Goal: Task Accomplishment & Management: Manage account settings

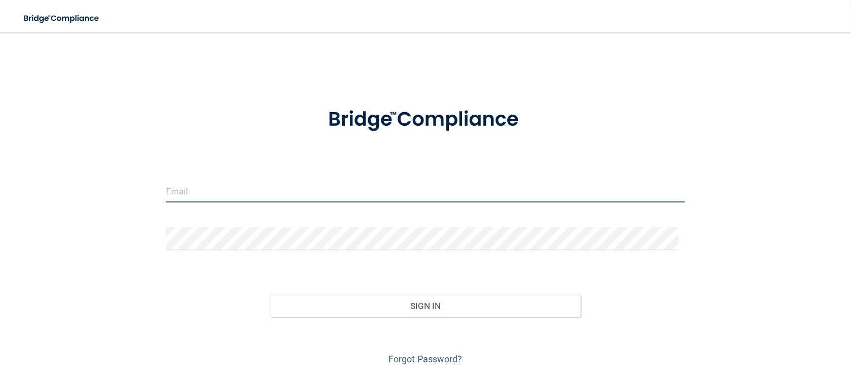
click at [327, 191] on input "email" at bounding box center [425, 191] width 518 height 23
click at [206, 186] on input "email" at bounding box center [425, 191] width 518 height 23
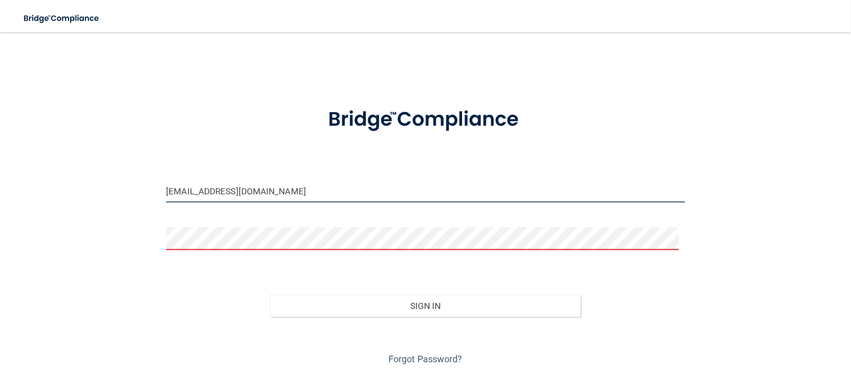
type input "[EMAIL_ADDRESS][DOMAIN_NAME]"
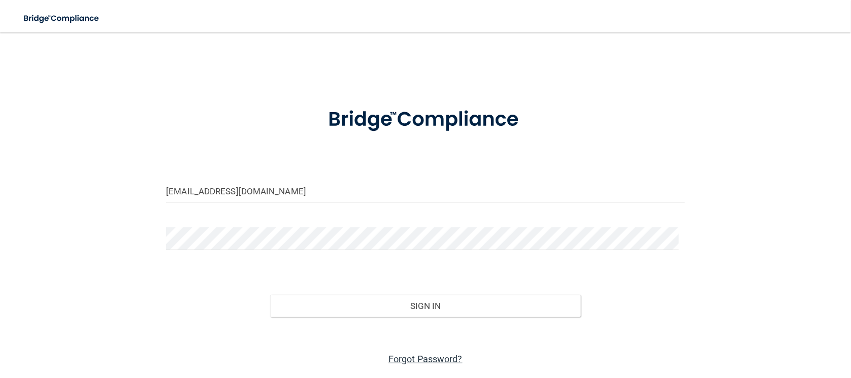
click at [415, 358] on link "Forgot Password?" at bounding box center [425, 359] width 74 height 11
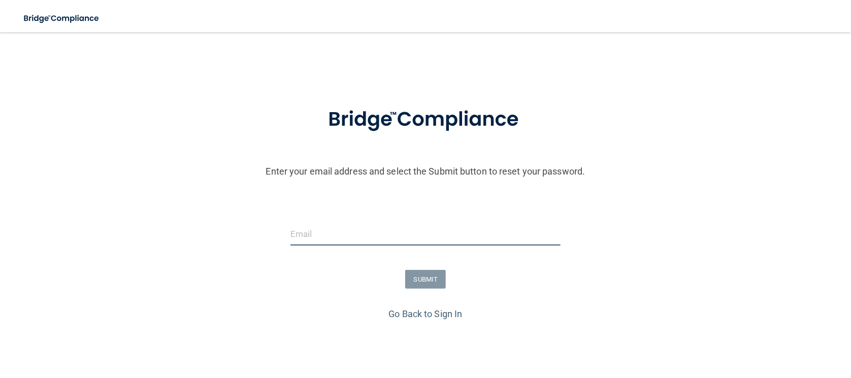
click at [367, 231] on input "email" at bounding box center [425, 234] width 270 height 23
type input "[EMAIL_ADDRESS][DOMAIN_NAME]"
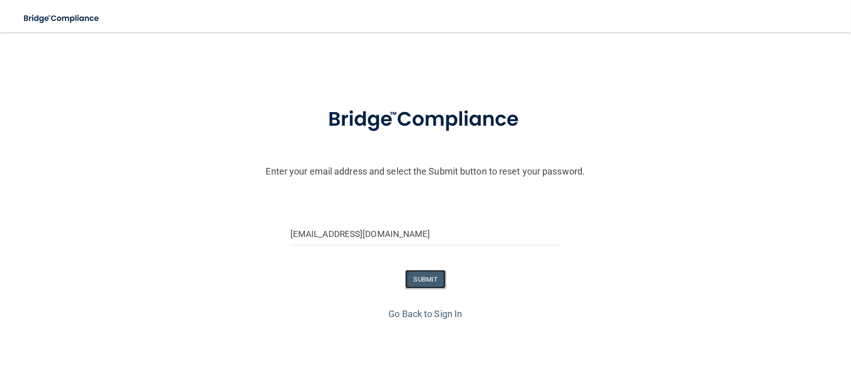
click at [414, 278] on button "SUBMIT" at bounding box center [425, 279] width 41 height 19
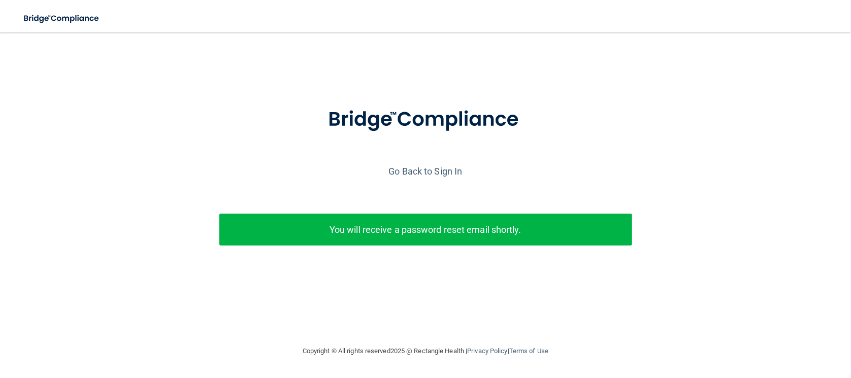
click at [430, 236] on p "You will receive a password reset email shortly." at bounding box center [426, 229] width 398 height 17
click at [428, 168] on link "Go Back to Sign In" at bounding box center [426, 171] width 74 height 11
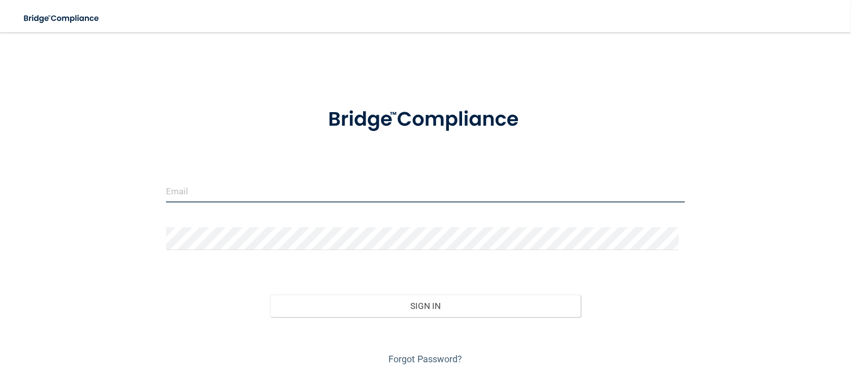
click at [410, 190] on input "email" at bounding box center [425, 191] width 518 height 23
type input "[EMAIL_ADDRESS][DOMAIN_NAME]"
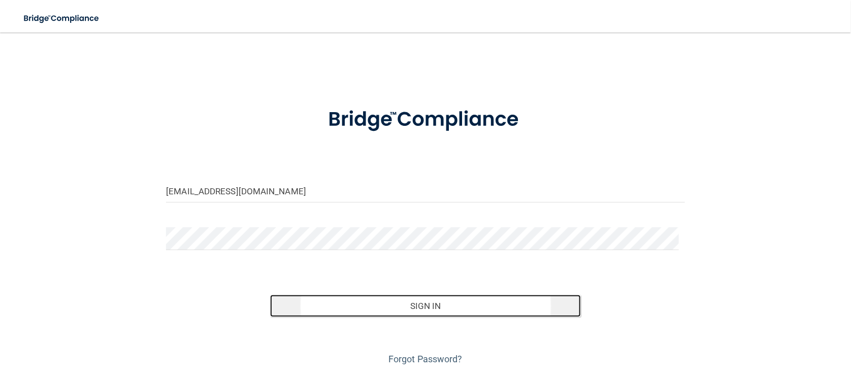
click at [521, 297] on button "Sign In" at bounding box center [425, 306] width 311 height 22
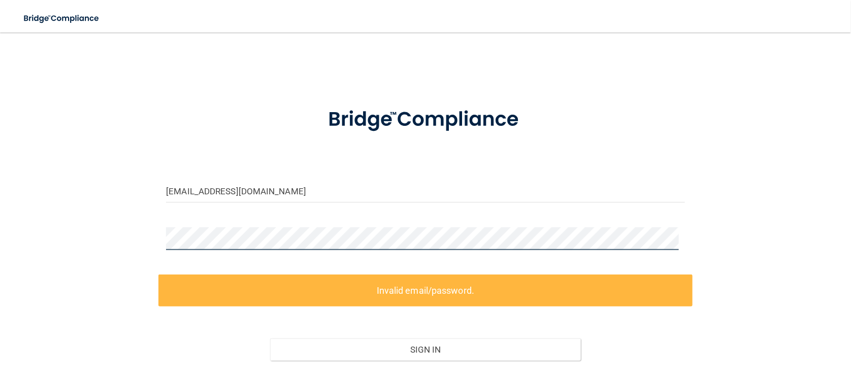
click at [118, 239] on div "[EMAIL_ADDRESS][DOMAIN_NAME] Invalid email/password. You don't have permission …" at bounding box center [425, 227] width 811 height 369
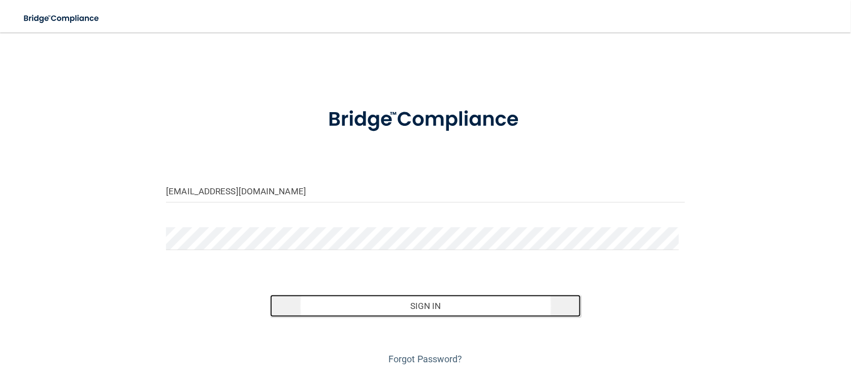
click at [502, 308] on button "Sign In" at bounding box center [425, 306] width 311 height 22
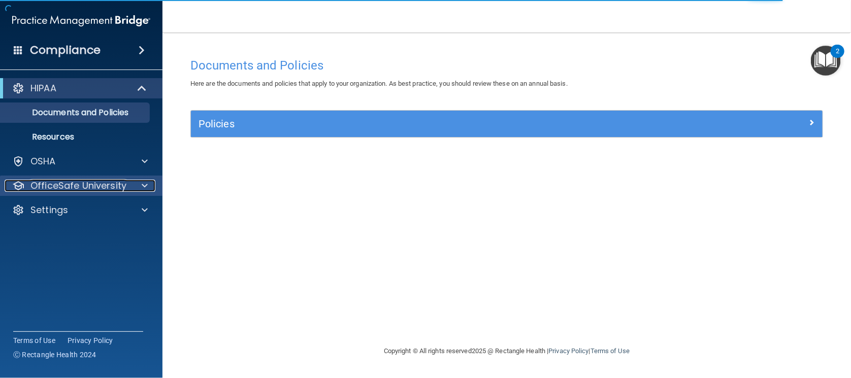
click at [140, 187] on div at bounding box center [143, 186] width 25 height 12
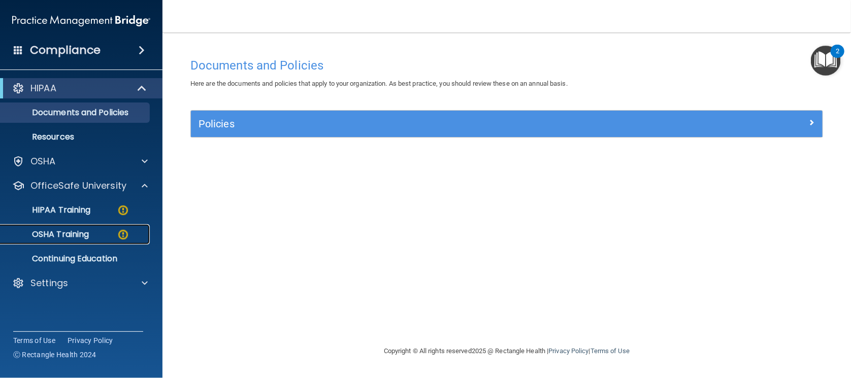
click at [92, 231] on div "OSHA Training" at bounding box center [76, 235] width 139 height 10
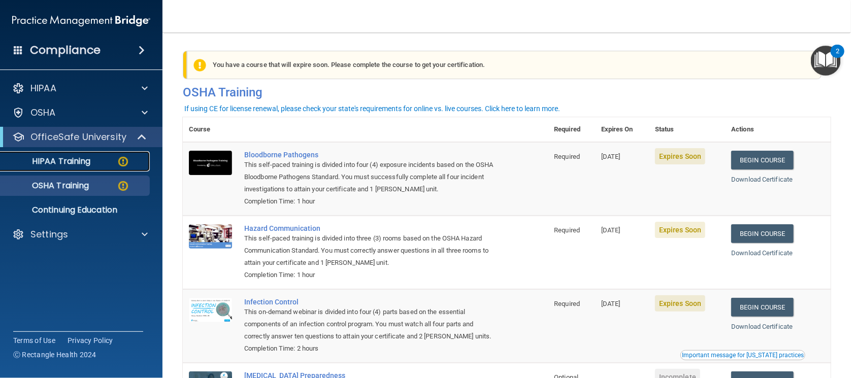
click at [95, 165] on div "HIPAA Training" at bounding box center [76, 161] width 139 height 10
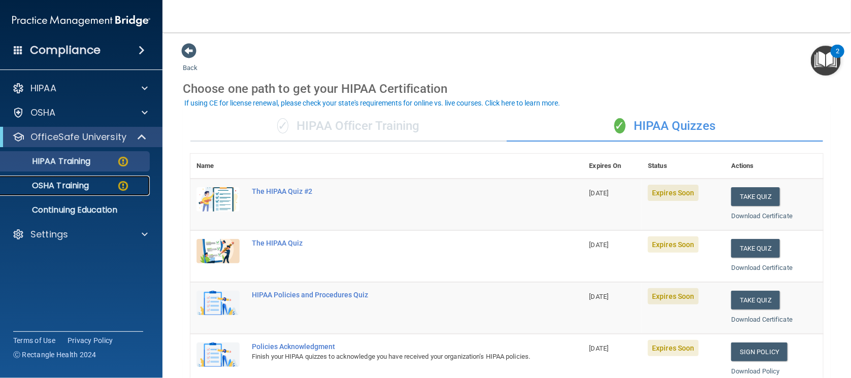
click at [87, 183] on p "OSHA Training" at bounding box center [48, 186] width 82 height 10
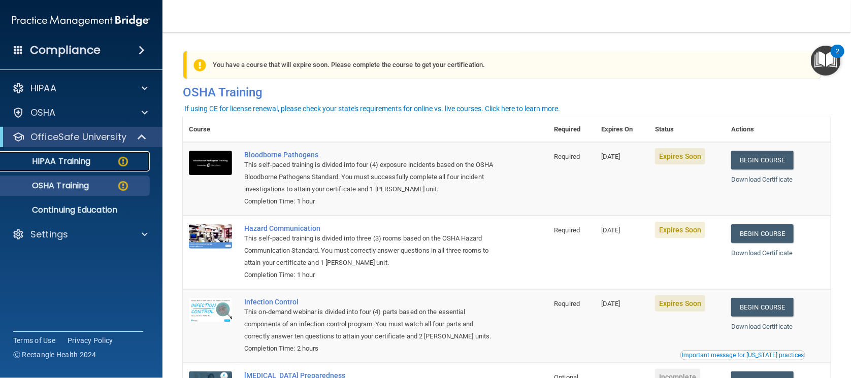
click at [88, 164] on p "HIPAA Training" at bounding box center [49, 161] width 84 height 10
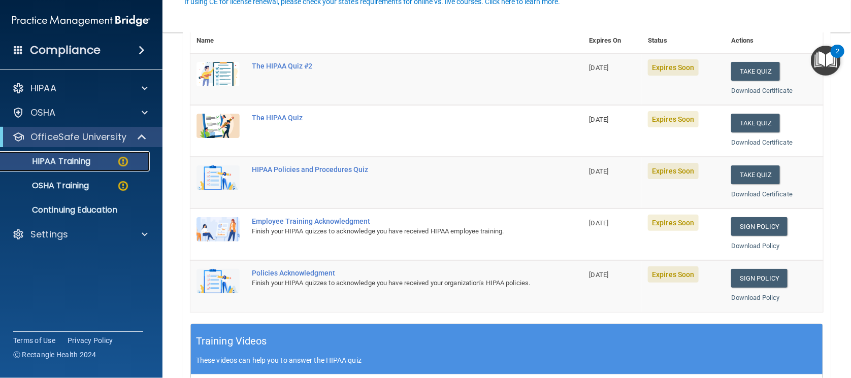
scroll to position [126, 0]
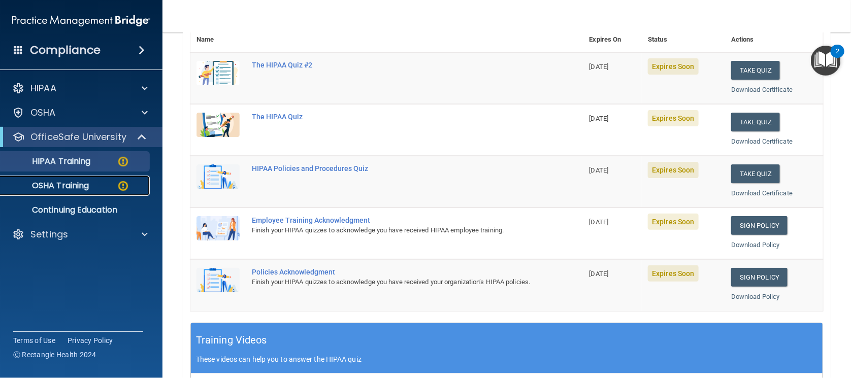
drag, startPoint x: 66, startPoint y: 186, endPoint x: 132, endPoint y: 180, distance: 66.8
click at [66, 186] on p "OSHA Training" at bounding box center [48, 186] width 82 height 10
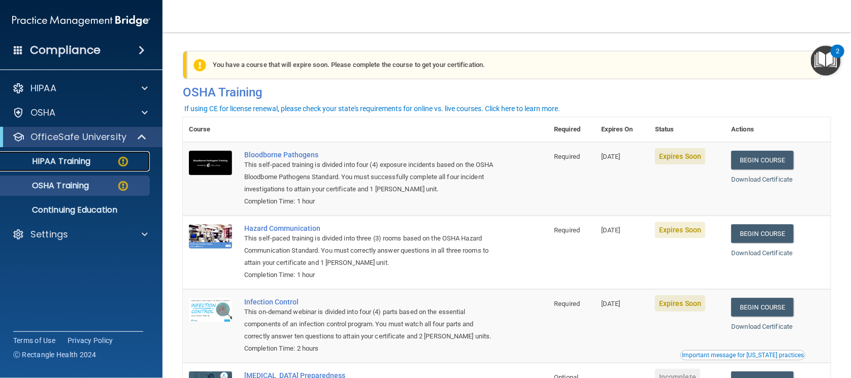
click at [97, 154] on link "HIPAA Training" at bounding box center [70, 161] width 160 height 20
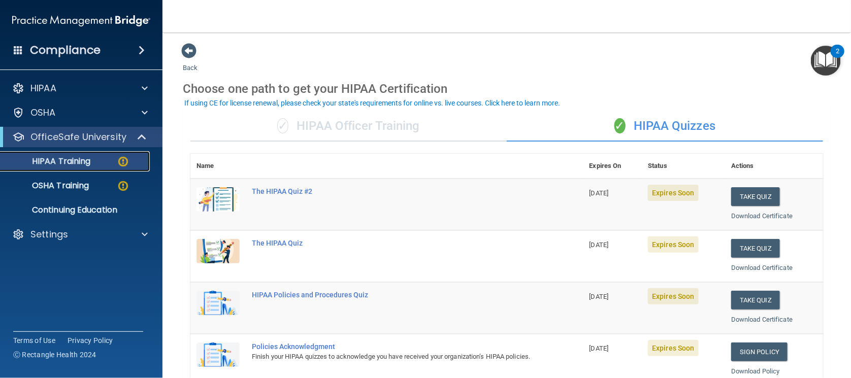
scroll to position [63, 0]
